Goal: Check status: Check status

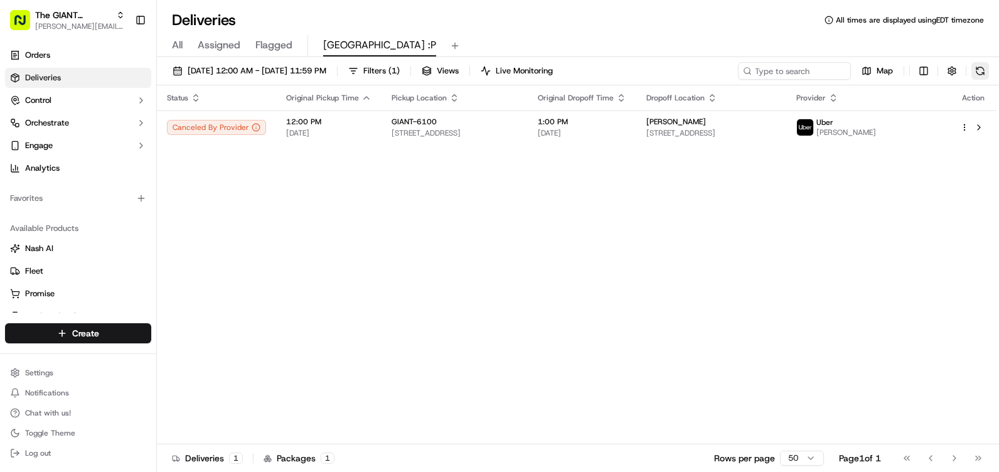
click at [978, 73] on button at bounding box center [980, 71] width 18 height 18
drag, startPoint x: 460, startPoint y: 237, endPoint x: 403, endPoint y: 228, distance: 57.9
drag, startPoint x: 400, startPoint y: 228, endPoint x: 387, endPoint y: 226, distance: 12.6
drag, startPoint x: 387, startPoint y: 226, endPoint x: 369, endPoint y: 226, distance: 18.2
drag, startPoint x: 369, startPoint y: 226, endPoint x: 308, endPoint y: 215, distance: 61.9
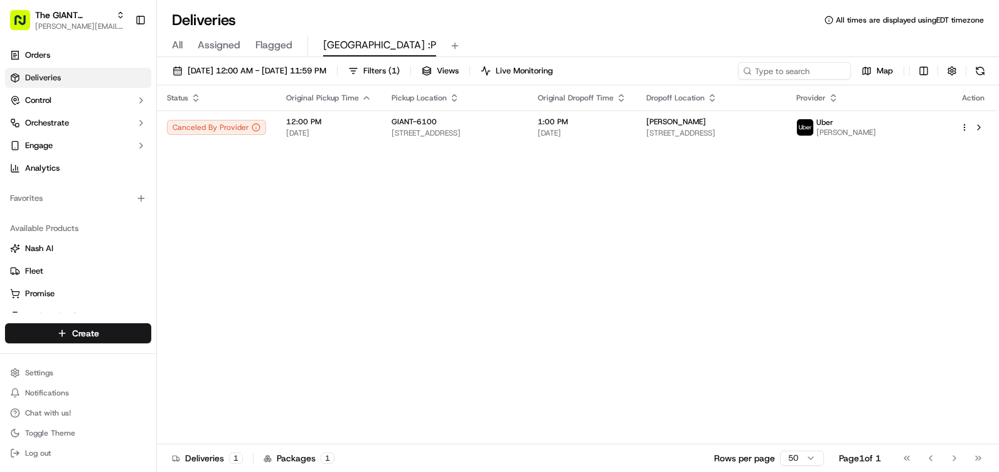
click at [308, 215] on div "Status Original Pickup Time Pickup Location Original Dropoff Time Dropoff Locat…" at bounding box center [576, 264] width 839 height 359
drag, startPoint x: 555, startPoint y: 196, endPoint x: 464, endPoint y: 196, distance: 91.0
drag, startPoint x: 464, startPoint y: 196, endPoint x: 402, endPoint y: 198, distance: 62.2
drag, startPoint x: 402, startPoint y: 198, endPoint x: 367, endPoint y: 198, distance: 35.1
drag, startPoint x: 367, startPoint y: 198, endPoint x: 338, endPoint y: 198, distance: 28.9
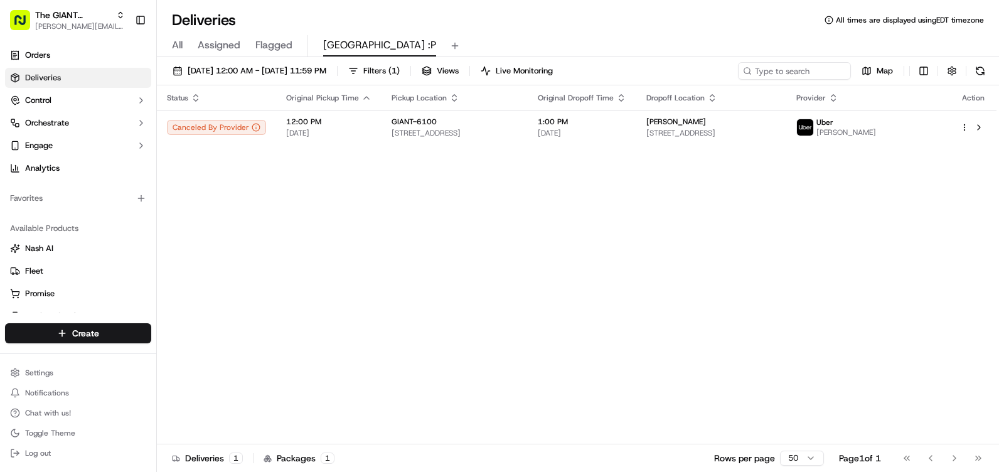
drag, startPoint x: 338, startPoint y: 198, endPoint x: 311, endPoint y: 199, distance: 27.7
drag, startPoint x: 311, startPoint y: 199, endPoint x: 216, endPoint y: 152, distance: 105.8
click at [260, 199] on div "Status Original Pickup Time Pickup Location Original Dropoff Time Dropoff Locat…" at bounding box center [576, 264] width 839 height 359
drag, startPoint x: 435, startPoint y: 199, endPoint x: 358, endPoint y: 216, distance: 78.4
drag, startPoint x: 358, startPoint y: 216, endPoint x: 314, endPoint y: 221, distance: 44.8
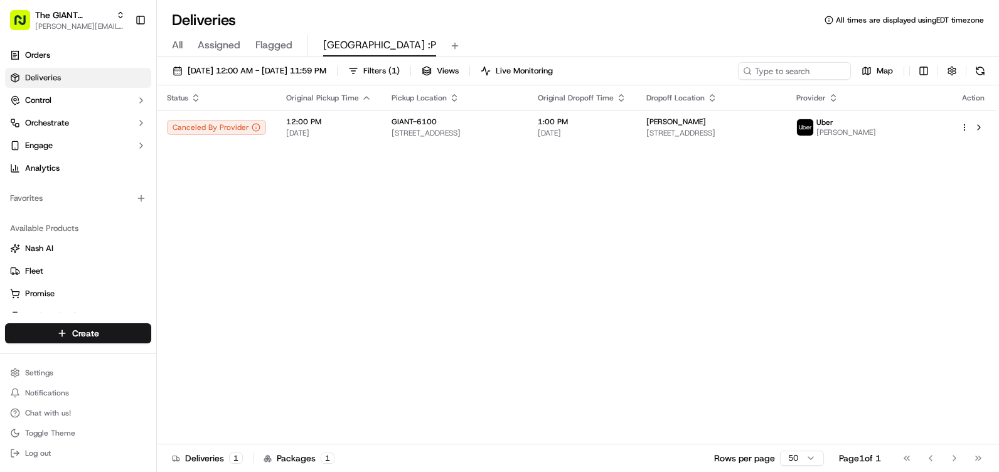
drag, startPoint x: 314, startPoint y: 221, endPoint x: 261, endPoint y: 191, distance: 61.0
click at [271, 221] on div "Status Original Pickup Time Pickup Location Original Dropoff Time Dropoff Locat…" at bounding box center [576, 264] width 839 height 359
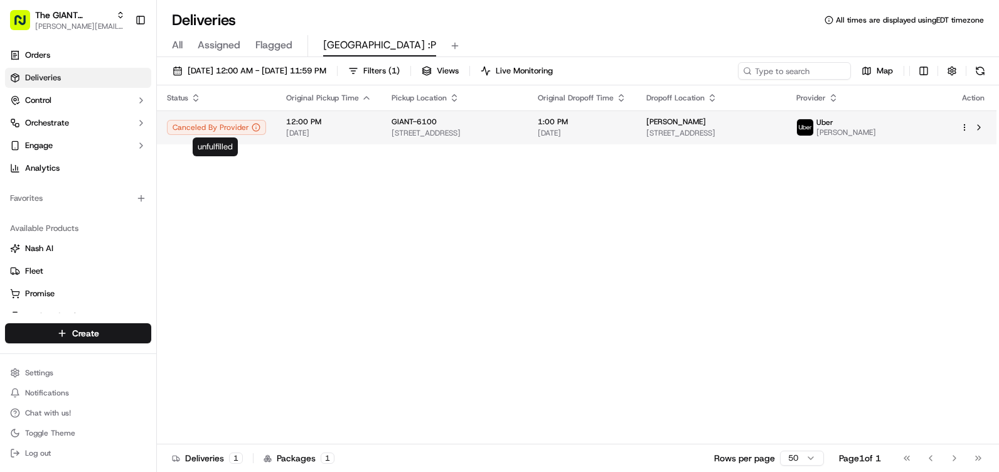
click at [215, 129] on div "Canceled By Provider" at bounding box center [216, 127] width 99 height 15
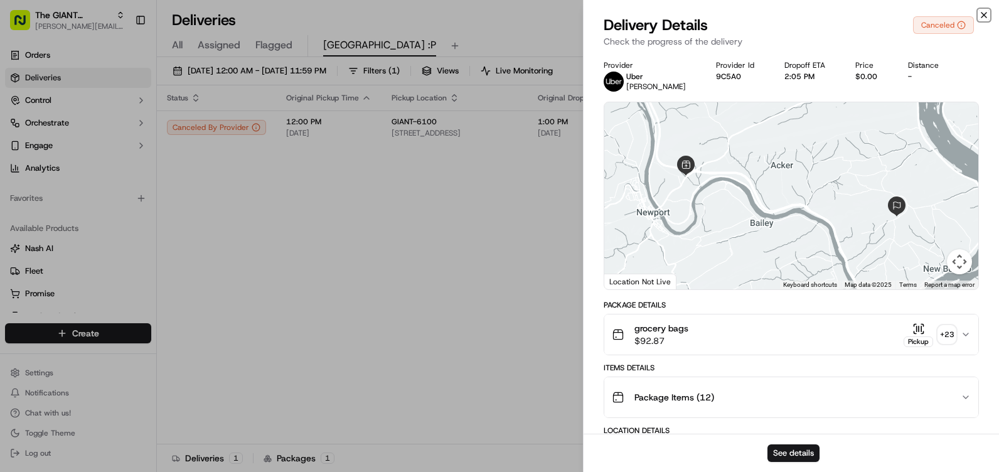
click at [984, 17] on icon "button" at bounding box center [984, 15] width 10 height 10
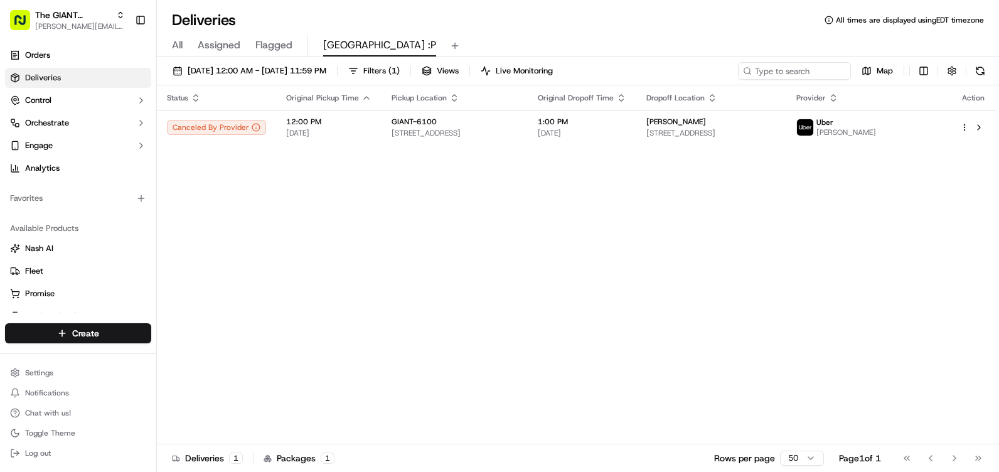
click at [476, 282] on div "Status Original Pickup Time Pickup Location Original Dropoff Time Dropoff Locat…" at bounding box center [576, 264] width 839 height 359
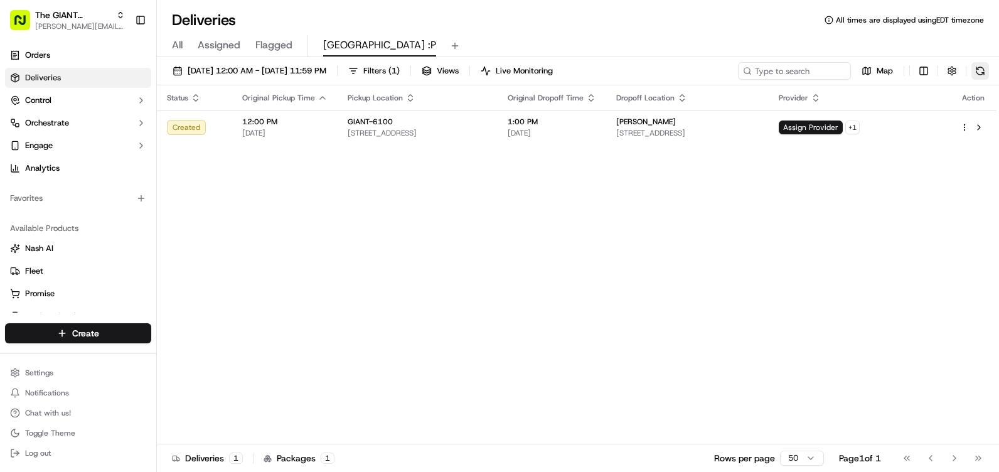
click at [979, 75] on button at bounding box center [980, 71] width 18 height 18
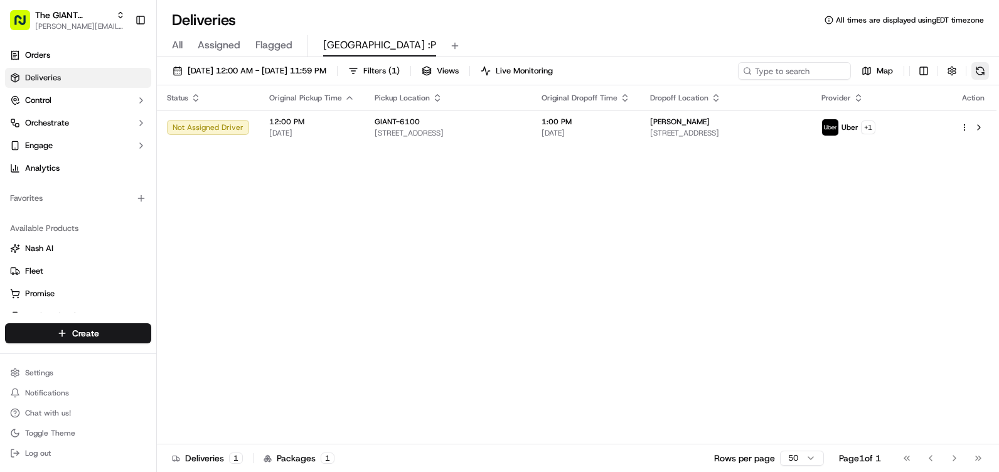
click at [979, 75] on button at bounding box center [980, 71] width 18 height 18
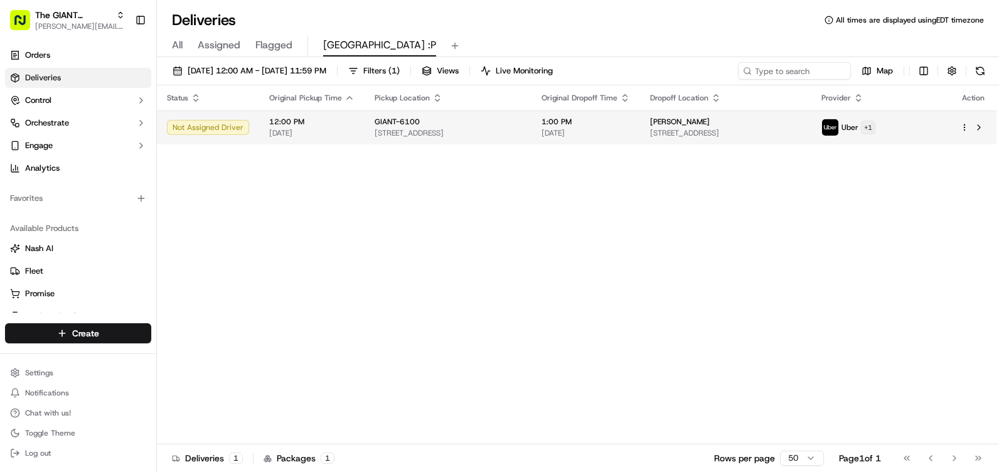
click at [913, 127] on html "The GIANT Company whitely.dawn@giantmartins.com Toggle Sidebar Orders Deliverie…" at bounding box center [499, 236] width 999 height 472
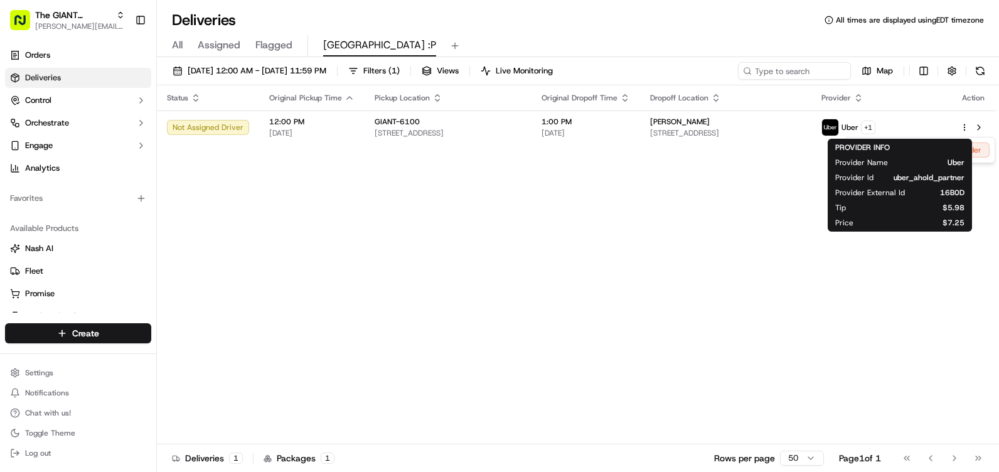
click at [723, 225] on html "The GIANT Company whitely.dawn@giantmartins.com Toggle Sidebar Orders Deliverie…" at bounding box center [499, 236] width 999 height 472
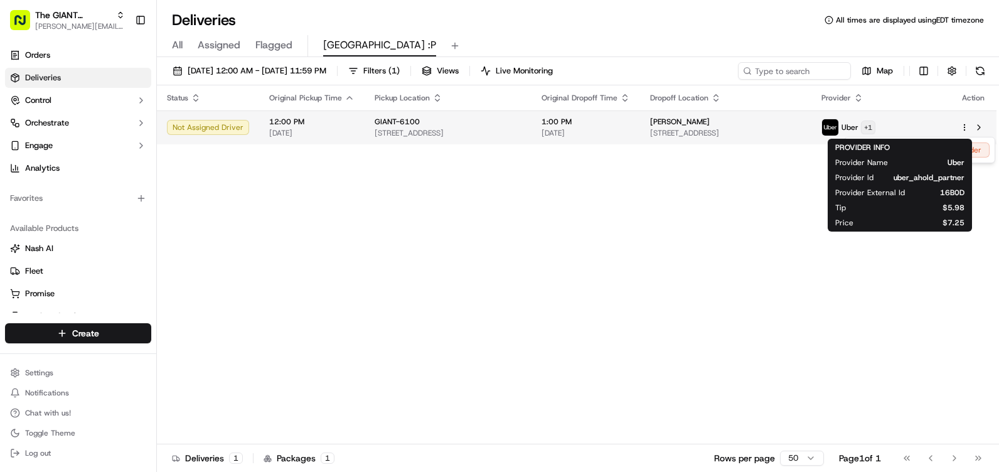
click at [925, 126] on html "The GIANT Company whitely.dawn@giantmartins.com Toggle Sidebar Orders Deliverie…" at bounding box center [499, 236] width 999 height 472
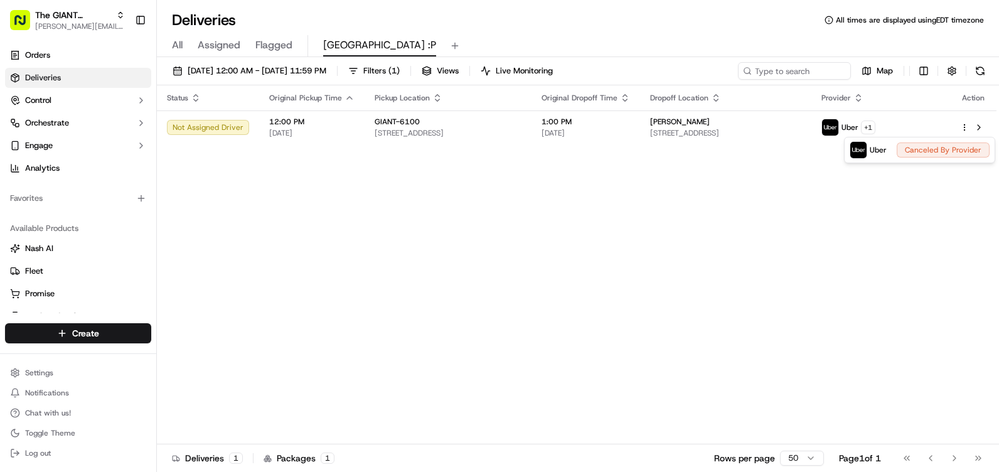
click at [804, 191] on html "The GIANT Company whitely.dawn@giantmartins.com Toggle Sidebar Orders Deliverie…" at bounding box center [499, 236] width 999 height 472
click at [977, 72] on button at bounding box center [980, 71] width 18 height 18
click at [979, 76] on button at bounding box center [980, 71] width 18 height 18
drag, startPoint x: 457, startPoint y: 170, endPoint x: 354, endPoint y: 187, distance: 104.3
click at [354, 187] on div "Status Original Pickup Time Pickup Location Original Dropoff Time Dropoff Locat…" at bounding box center [576, 264] width 839 height 359
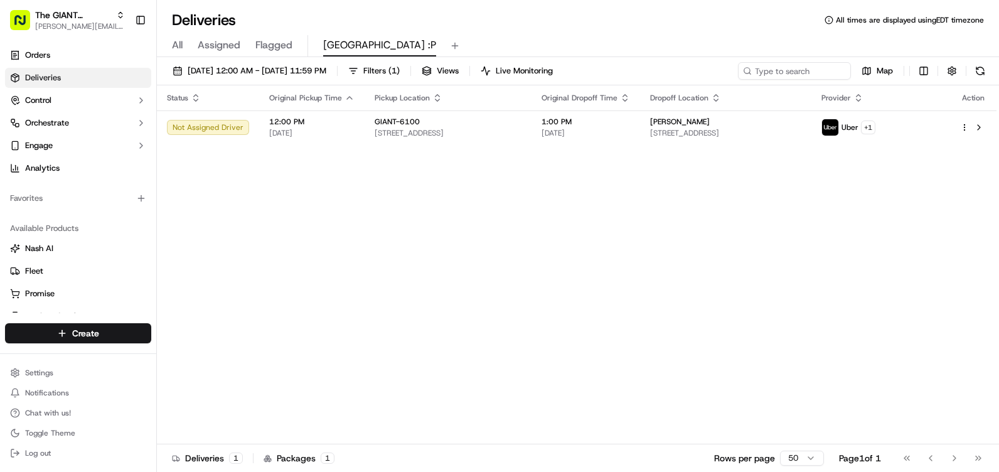
click at [970, 73] on div "Map" at bounding box center [863, 71] width 251 height 18
click at [973, 73] on button at bounding box center [980, 71] width 18 height 18
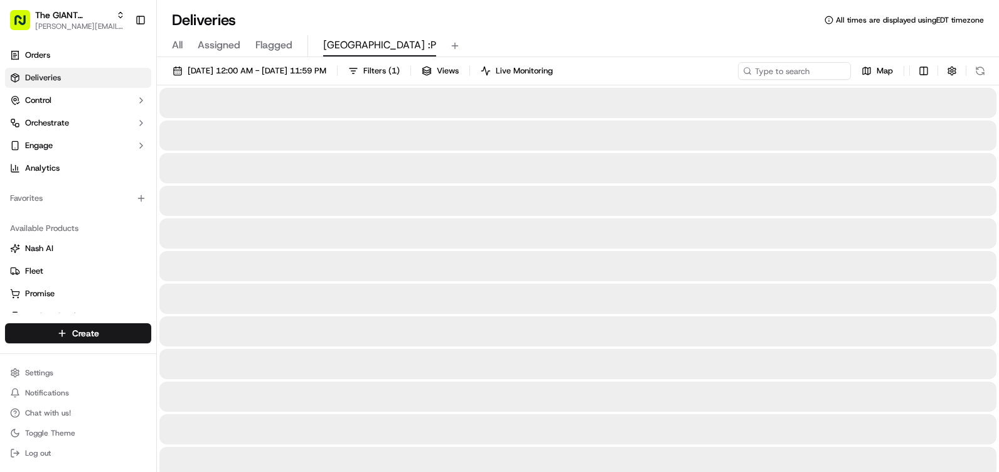
drag, startPoint x: 610, startPoint y: 253, endPoint x: 602, endPoint y: 253, distance: 8.2
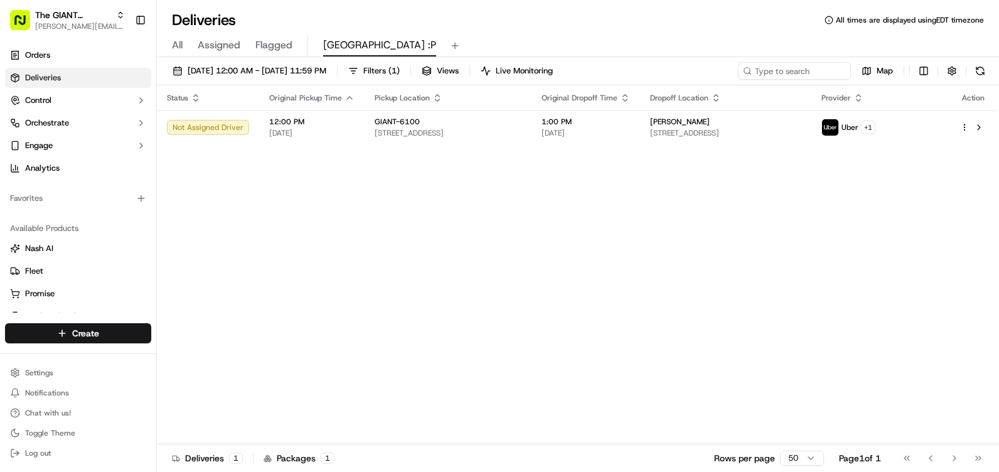
drag, startPoint x: 602, startPoint y: 253, endPoint x: 385, endPoint y: 244, distance: 217.3
click at [385, 244] on div "Status Original Pickup Time Pickup Location Original Dropoff Time Dropoff Locat…" at bounding box center [576, 264] width 839 height 359
drag, startPoint x: 459, startPoint y: 243, endPoint x: 353, endPoint y: 245, distance: 106.0
click at [353, 245] on div "Status Original Pickup Time Pickup Location Original Dropoff Time Dropoff Locat…" at bounding box center [576, 264] width 839 height 359
click at [977, 75] on button at bounding box center [980, 71] width 18 height 18
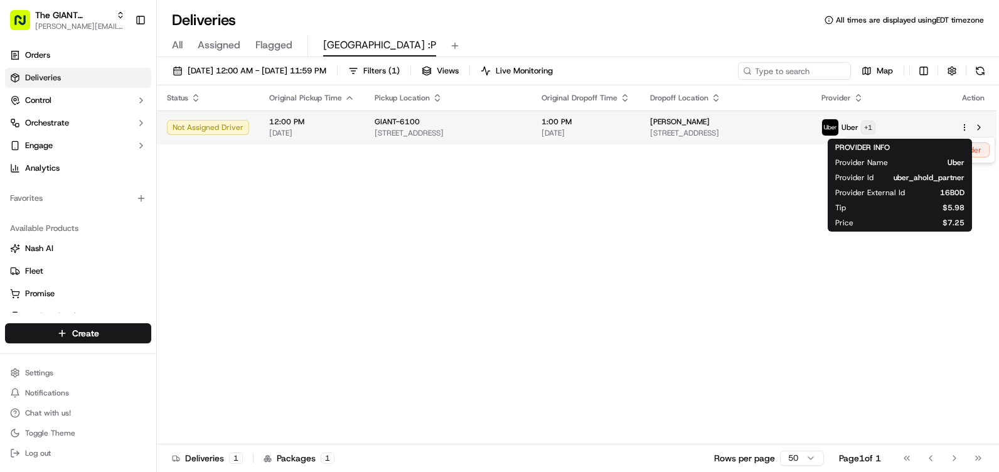
click at [912, 128] on html "The GIANT Company whitely.dawn@giantmartins.com Toggle Sidebar Orders Deliverie…" at bounding box center [499, 236] width 999 height 472
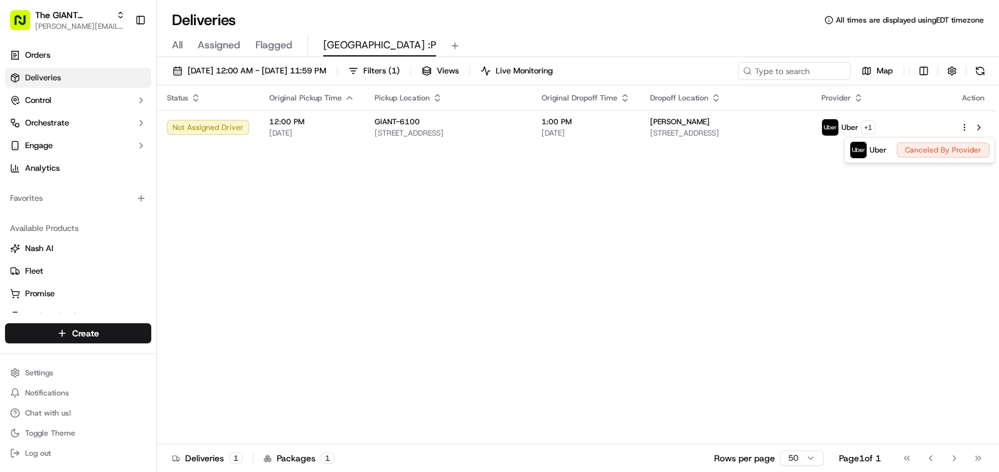
click at [882, 223] on html "The GIANT Company whitely.dawn@giantmartins.com Toggle Sidebar Orders Deliverie…" at bounding box center [499, 236] width 999 height 472
click at [981, 75] on button at bounding box center [980, 71] width 18 height 18
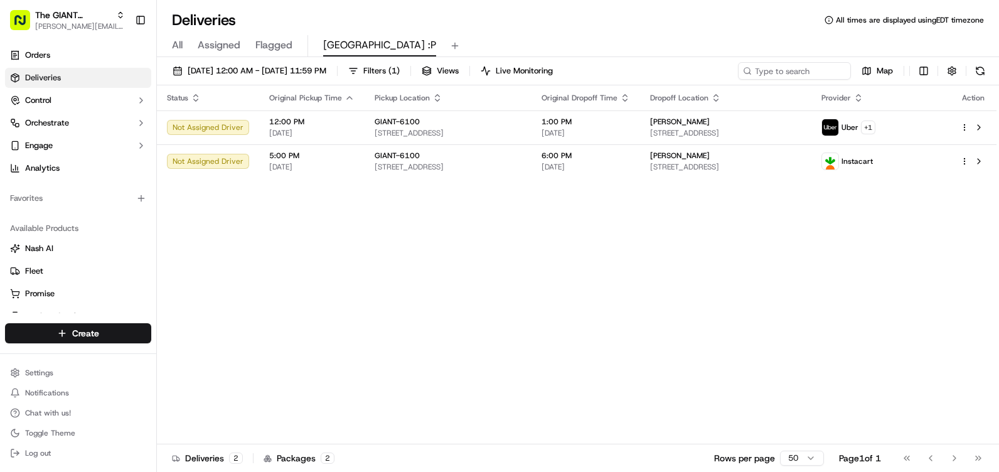
click at [971, 73] on div "Map" at bounding box center [863, 71] width 251 height 18
click at [972, 73] on button at bounding box center [980, 71] width 18 height 18
click at [422, 307] on div "Status Original Pickup Time Pickup Location Original Dropoff Time Dropoff Locat…" at bounding box center [576, 264] width 839 height 359
drag, startPoint x: 472, startPoint y: 285, endPoint x: 393, endPoint y: 266, distance: 80.8
click at [396, 270] on div "Status Original Pickup Time Pickup Location Original Dropoff Time Dropoff Locat…" at bounding box center [576, 264] width 839 height 359
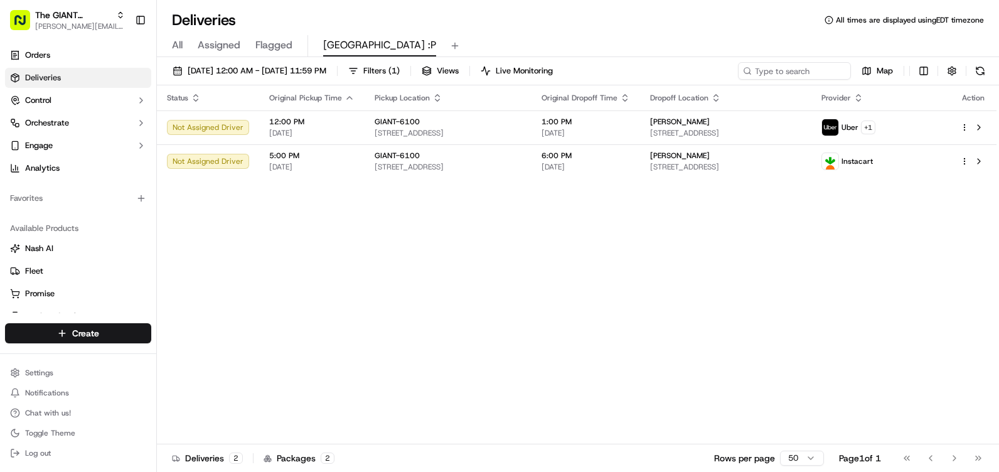
drag, startPoint x: 393, startPoint y: 254, endPoint x: 348, endPoint y: 253, distance: 45.8
click at [348, 253] on div "Status Original Pickup Time Pickup Location Original Dropoff Time Dropoff Locat…" at bounding box center [576, 264] width 839 height 359
click at [985, 75] on button at bounding box center [980, 71] width 18 height 18
click at [974, 73] on button at bounding box center [980, 71] width 18 height 18
click at [979, 65] on button at bounding box center [980, 71] width 18 height 18
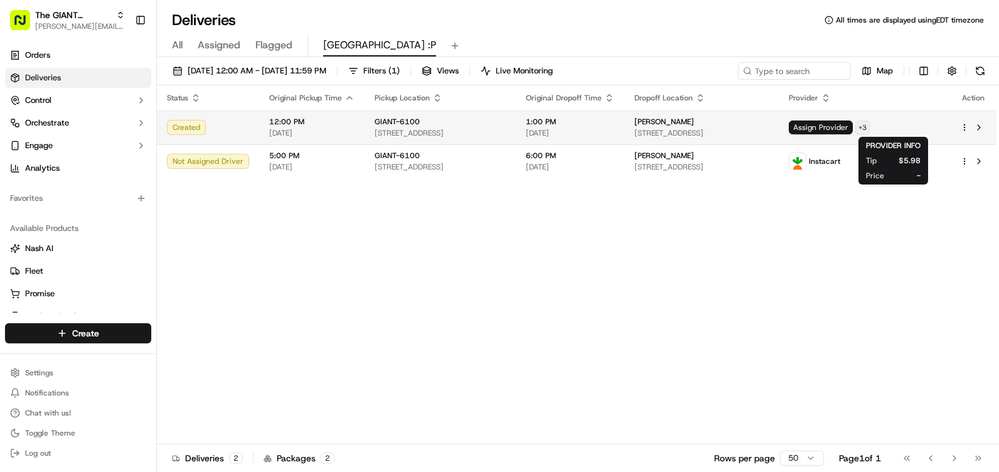
click at [920, 124] on html "The GIANT Company whitely.dawn@giantmartins.com Toggle Sidebar Orders Deliverie…" at bounding box center [499, 236] width 999 height 472
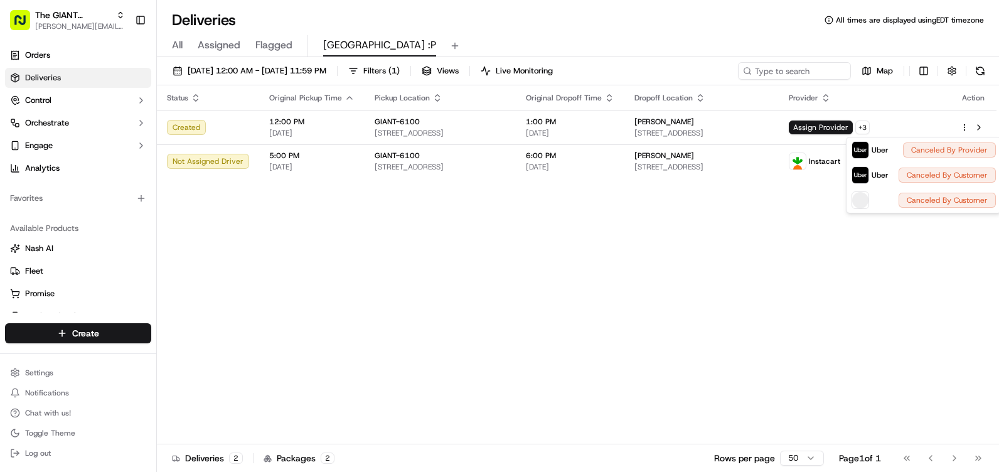
drag, startPoint x: 864, startPoint y: 277, endPoint x: 901, endPoint y: 237, distance: 54.1
click at [871, 267] on html "The GIANT Company whitely.dawn@giantmartins.com Toggle Sidebar Orders Deliverie…" at bounding box center [499, 236] width 999 height 472
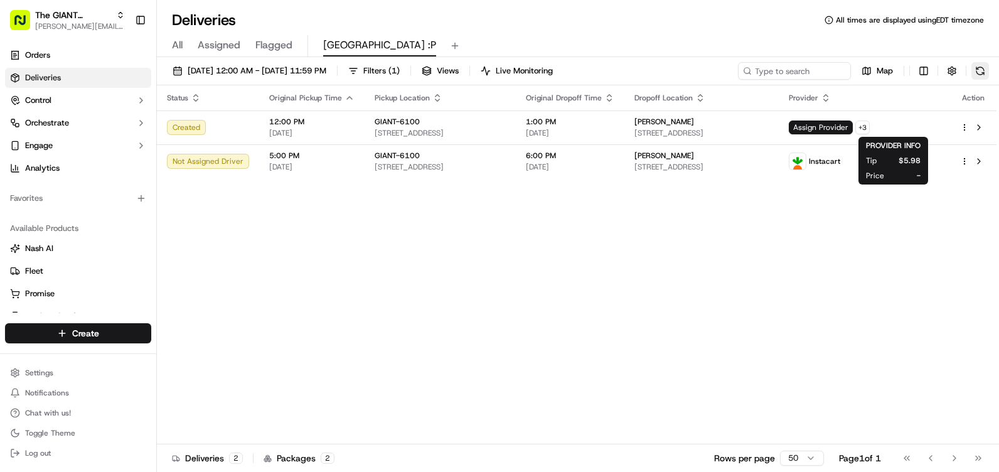
click at [971, 75] on button at bounding box center [980, 71] width 18 height 18
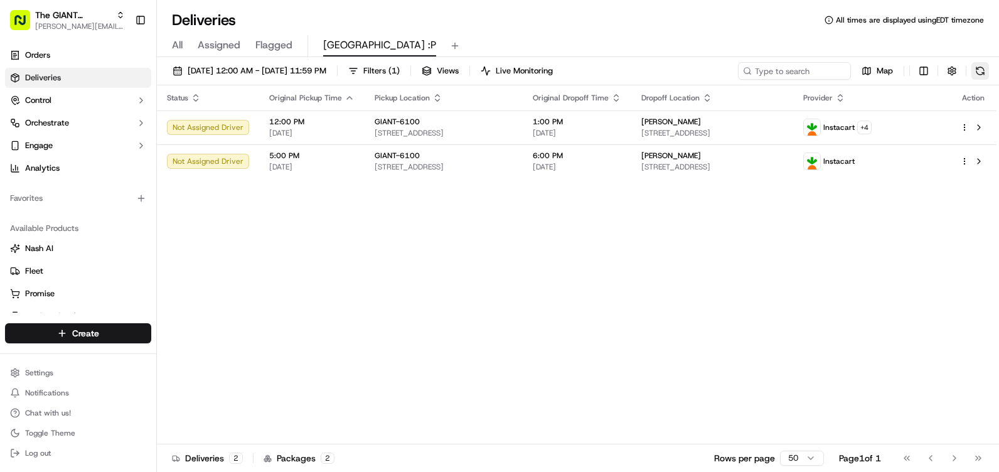
click at [985, 69] on button at bounding box center [980, 71] width 18 height 18
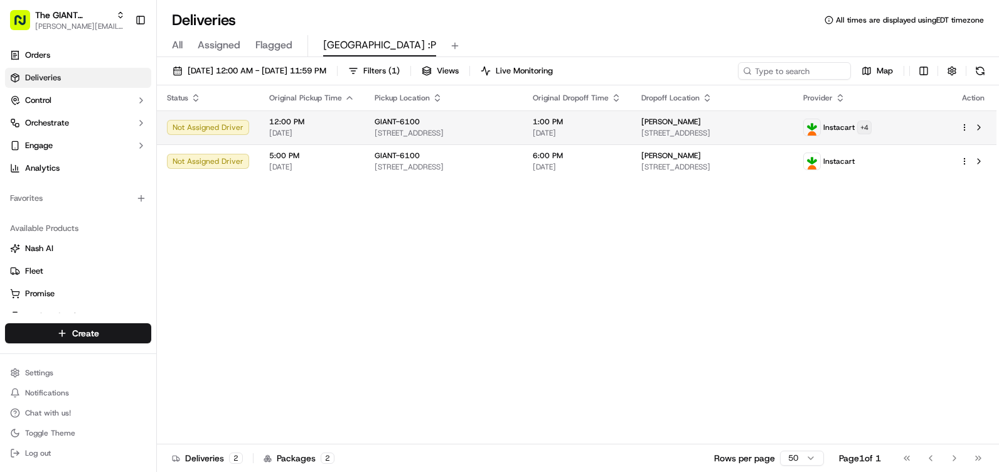
click at [919, 130] on html "The GIANT Company [PERSON_NAME][EMAIL_ADDRESS][PERSON_NAME][DOMAIN_NAME] Toggle…" at bounding box center [499, 236] width 999 height 472
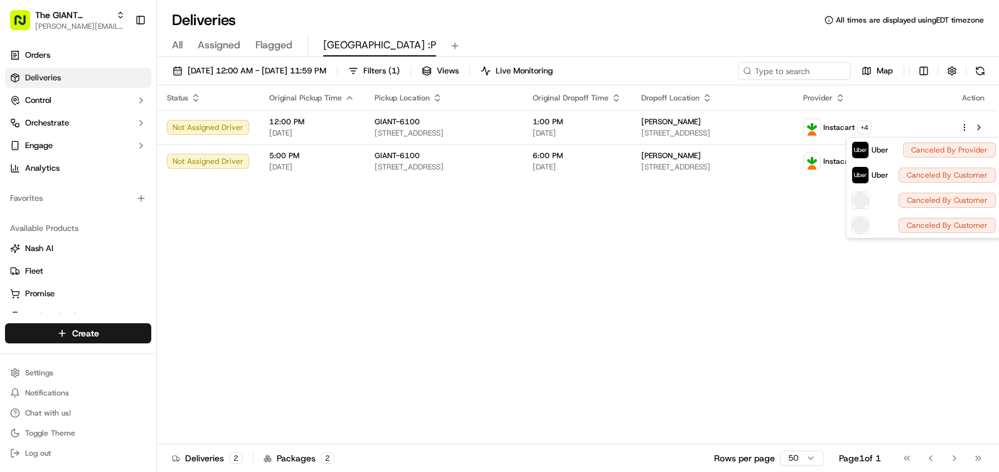
click at [738, 256] on html "The GIANT Company [PERSON_NAME][EMAIL_ADDRESS][PERSON_NAME][DOMAIN_NAME] Toggle…" at bounding box center [499, 236] width 999 height 472
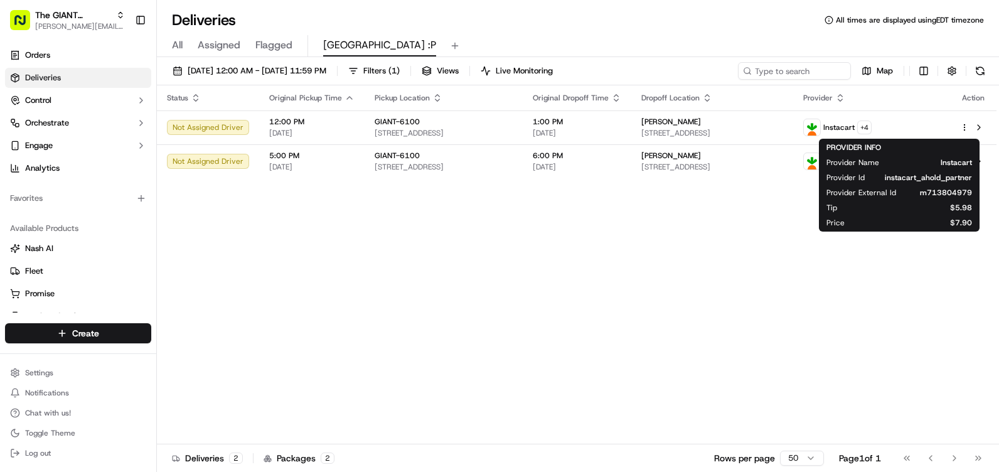
click at [713, 271] on div "Status Original Pickup Time Pickup Location Original Dropoff Time Dropoff Locat…" at bounding box center [576, 264] width 839 height 359
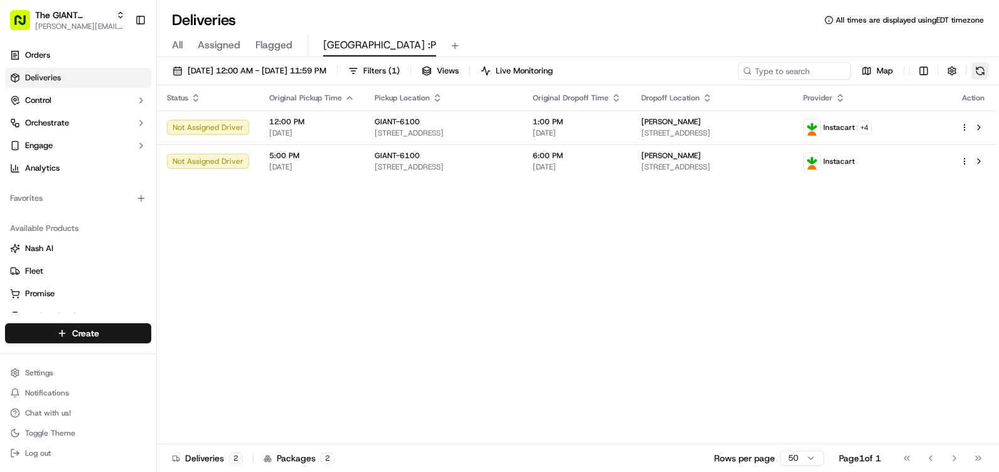
click at [976, 65] on button at bounding box center [980, 71] width 18 height 18
click at [982, 66] on button at bounding box center [980, 71] width 18 height 18
